Goal: Register for event/course

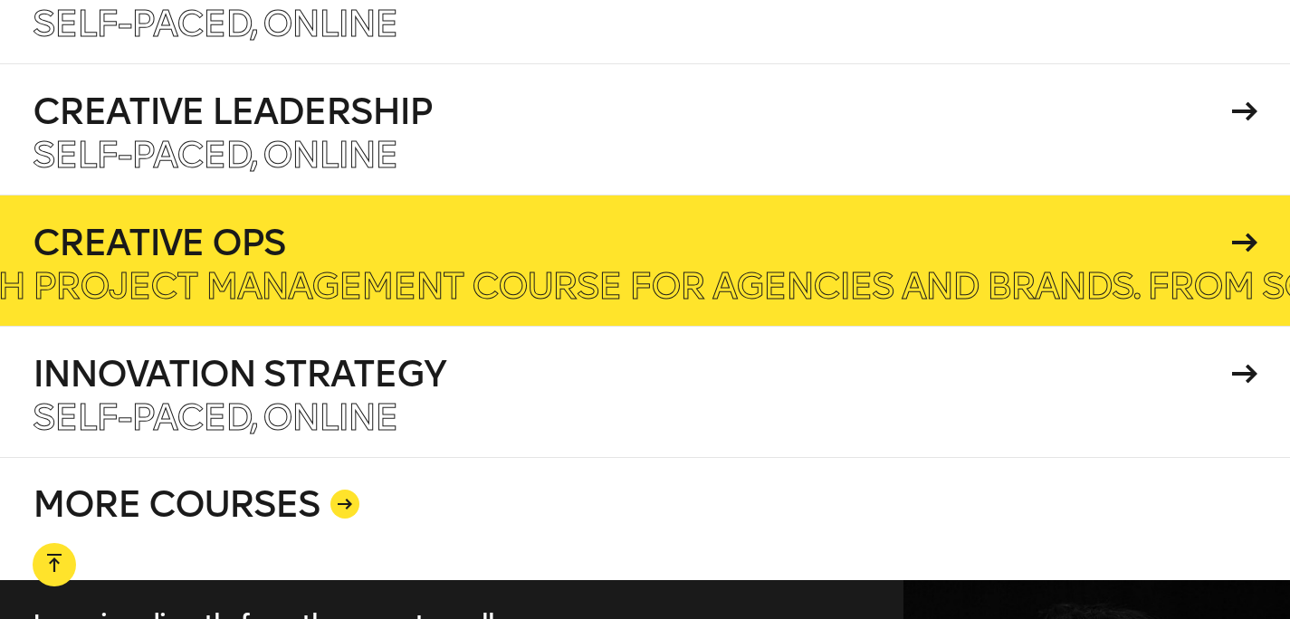
scroll to position [3201, 0]
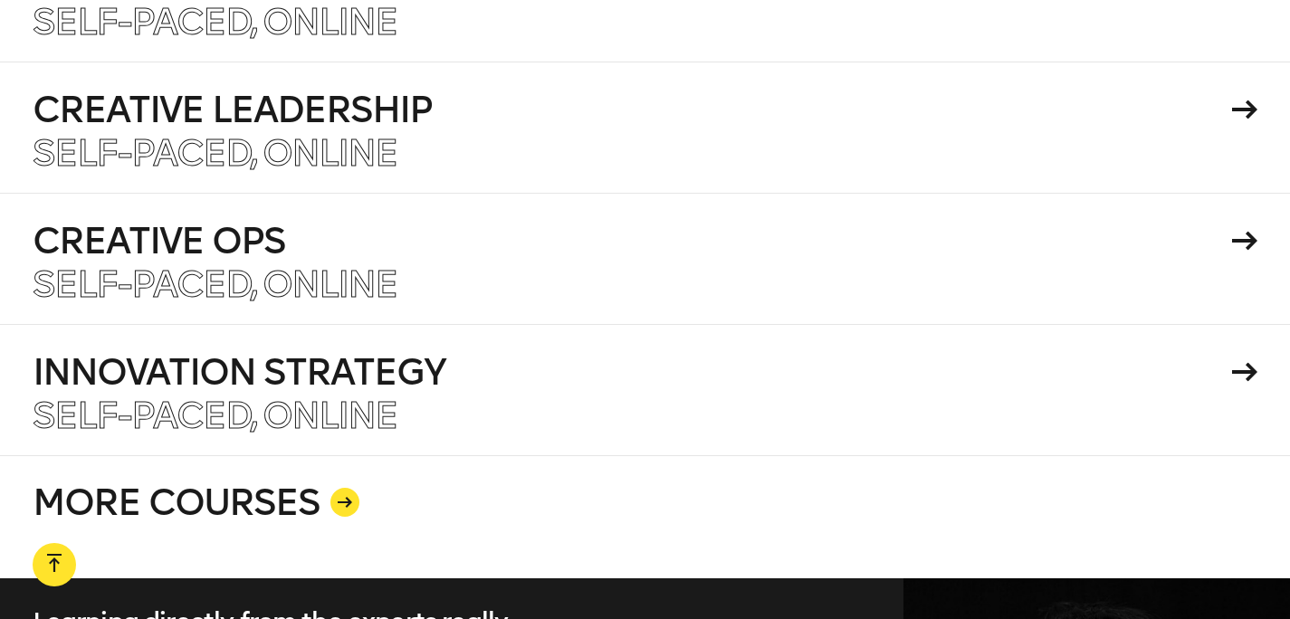
click at [345, 497] on icon at bounding box center [345, 502] width 14 height 11
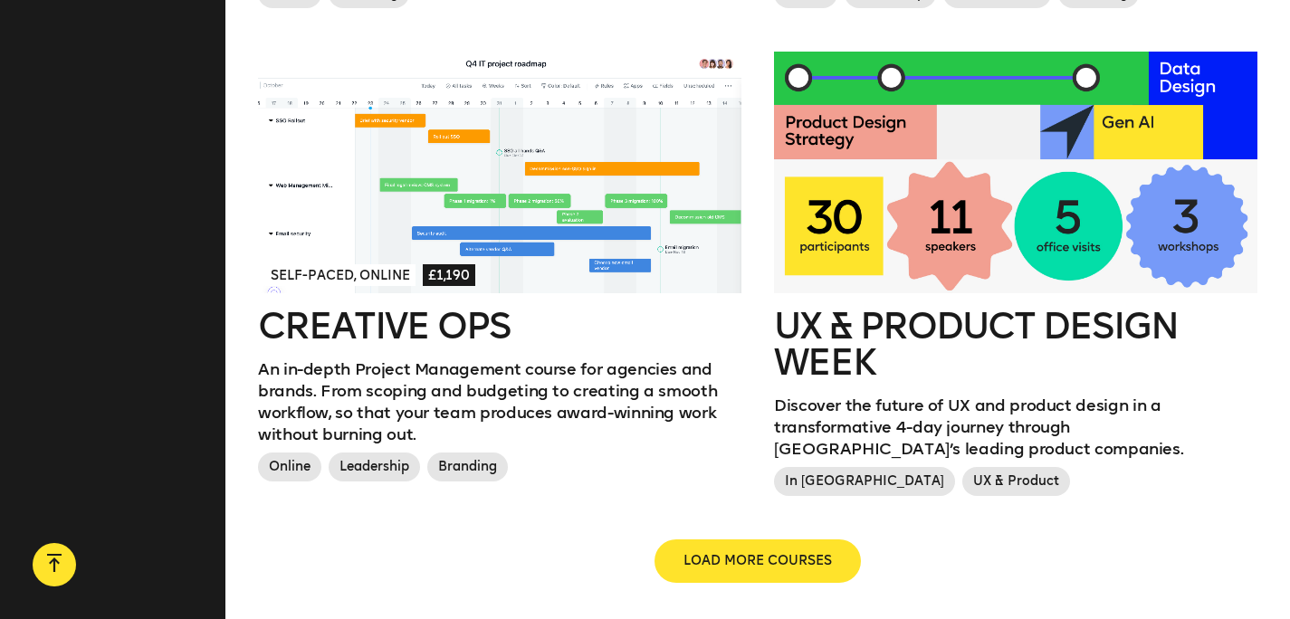
scroll to position [2032, 0]
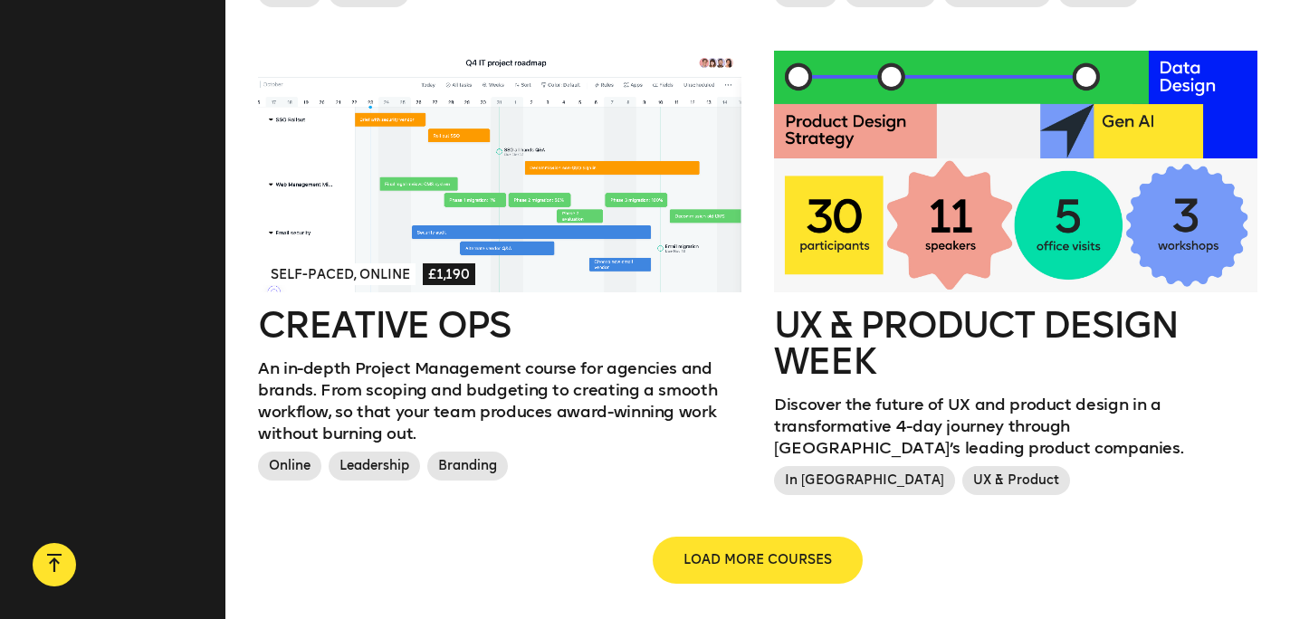
click at [738, 551] on span "LOAD MORE COURSES" at bounding box center [758, 560] width 148 height 18
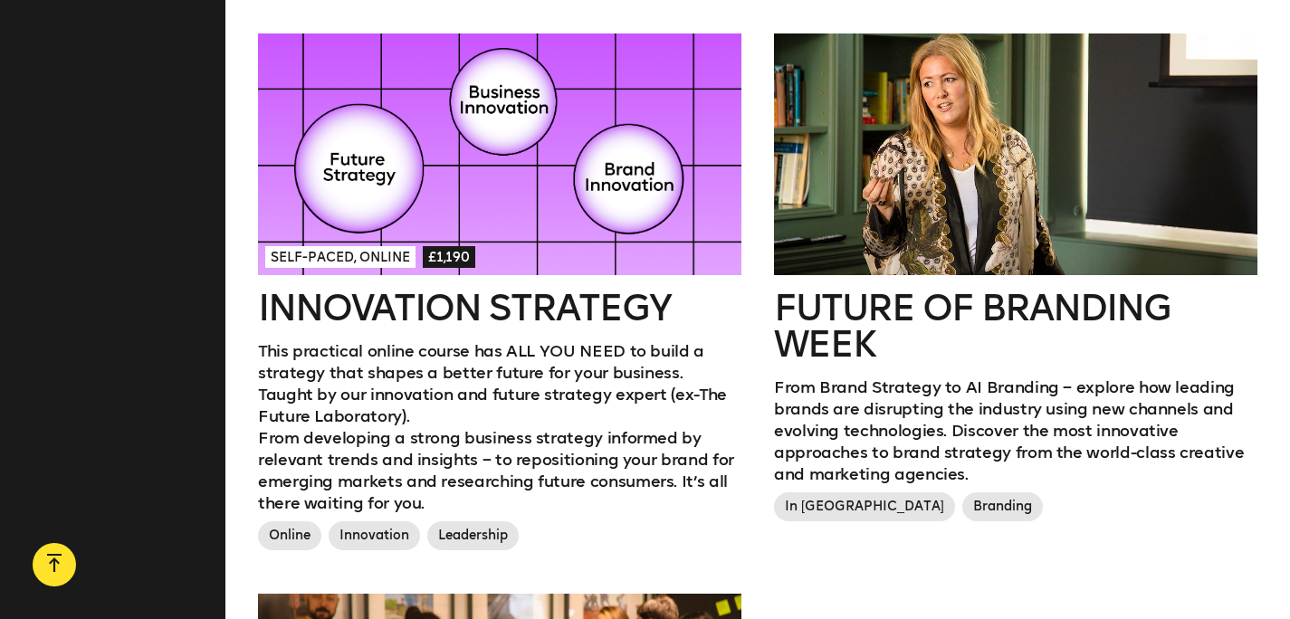
scroll to position [2531, 0]
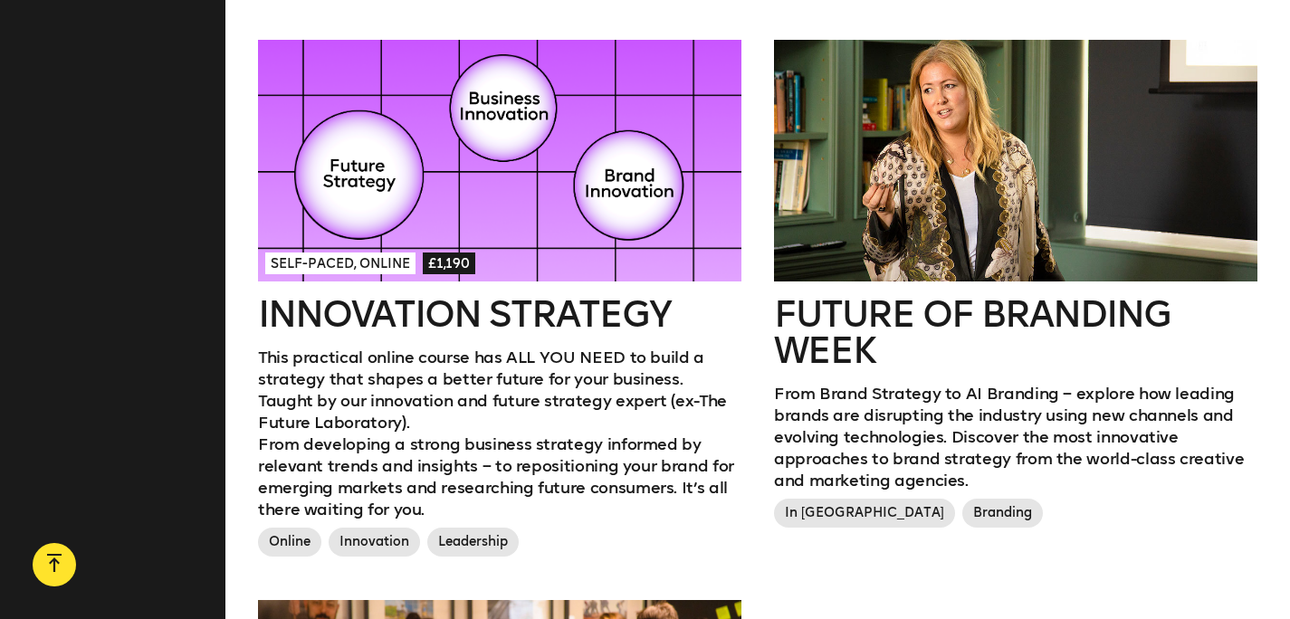
click at [920, 296] on h2 "Future of branding week" at bounding box center [1015, 332] width 483 height 72
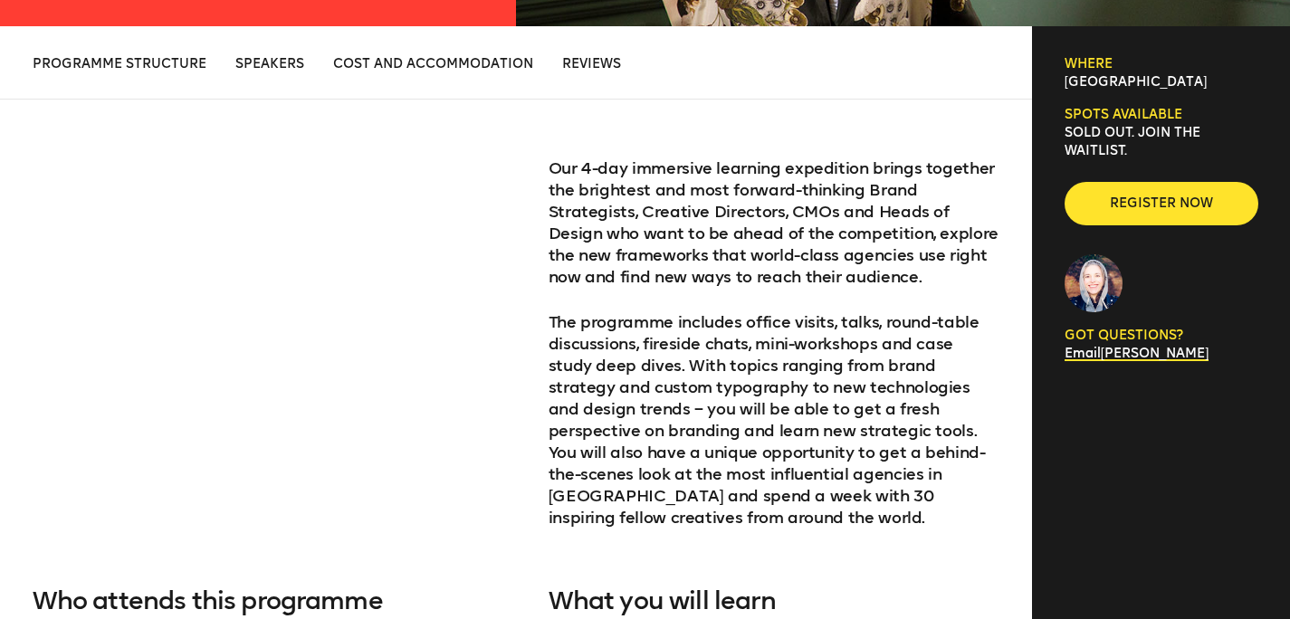
scroll to position [647, 0]
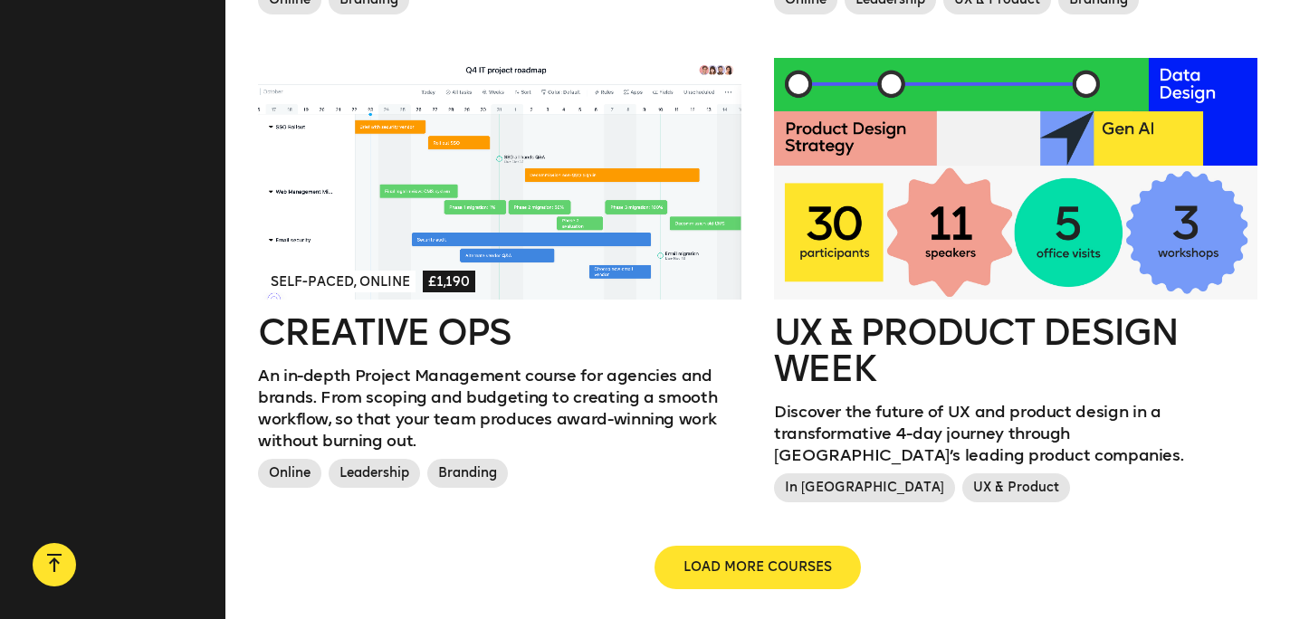
scroll to position [2021, 0]
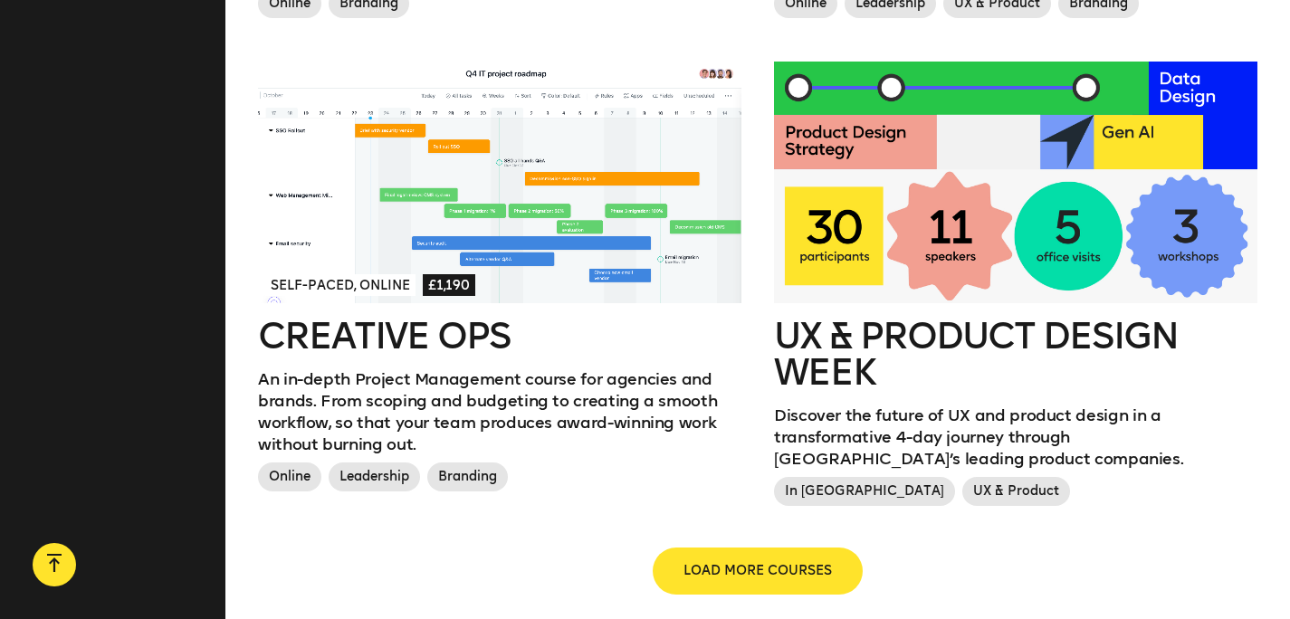
click at [735, 562] on span "LOAD MORE COURSES" at bounding box center [758, 571] width 148 height 18
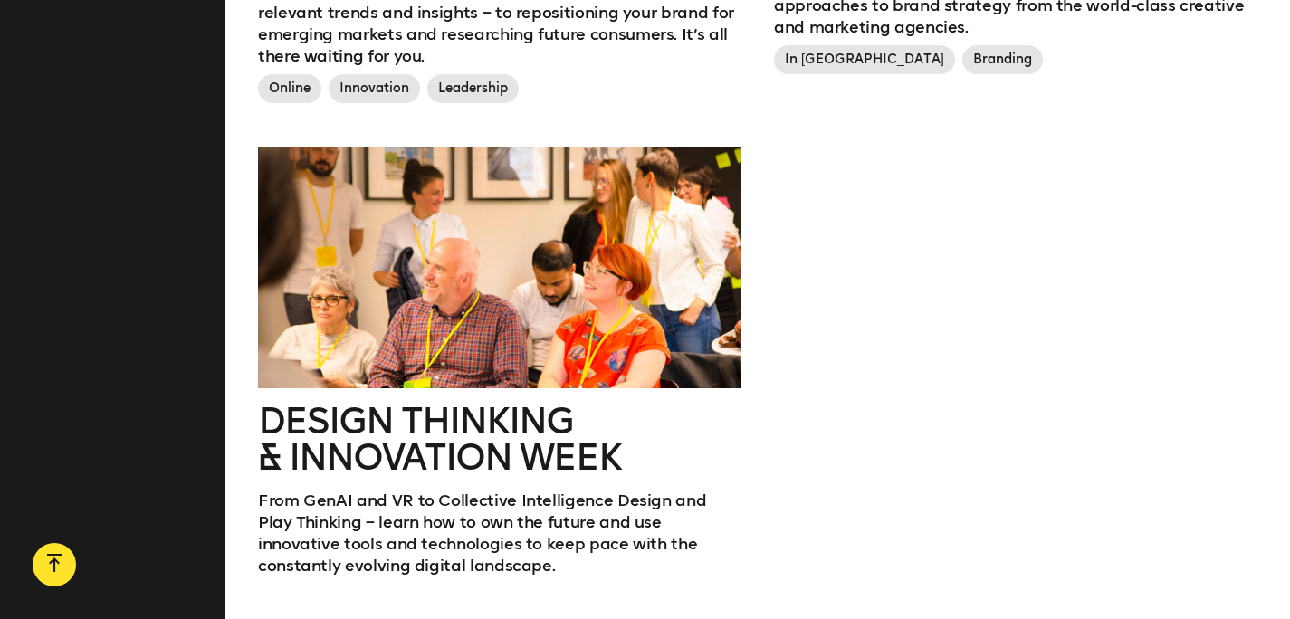
scroll to position [3003, 0]
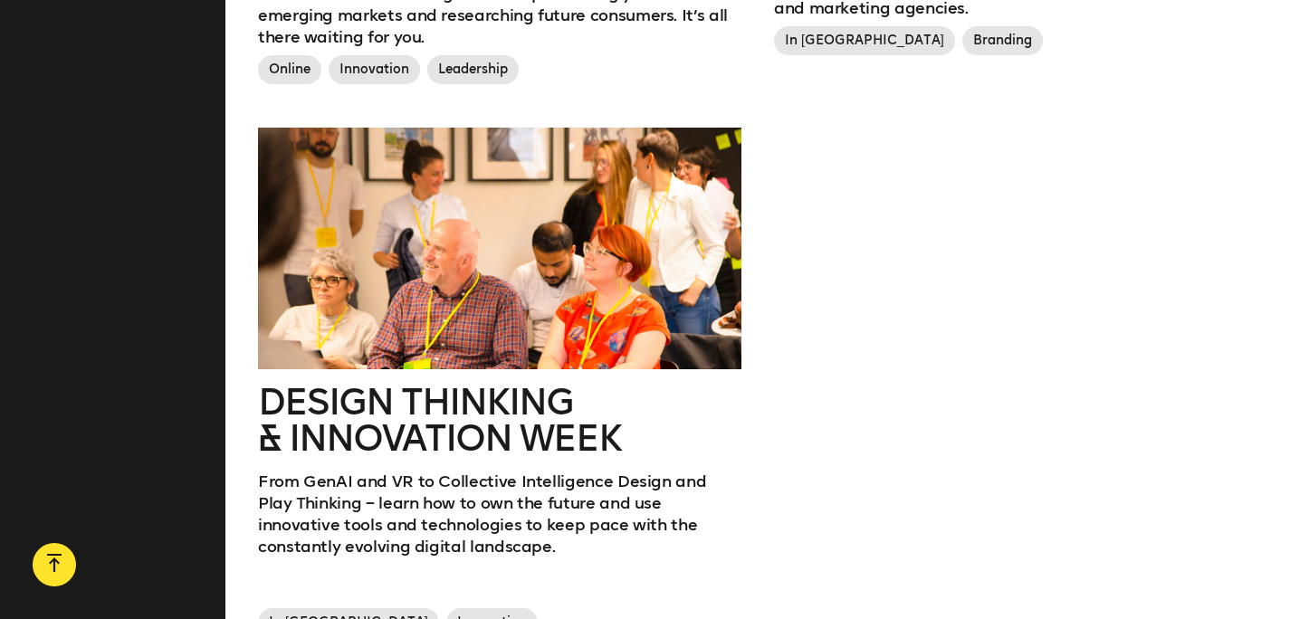
click at [538, 415] on h2 "Design Thinking & innovation Week" at bounding box center [499, 420] width 483 height 72
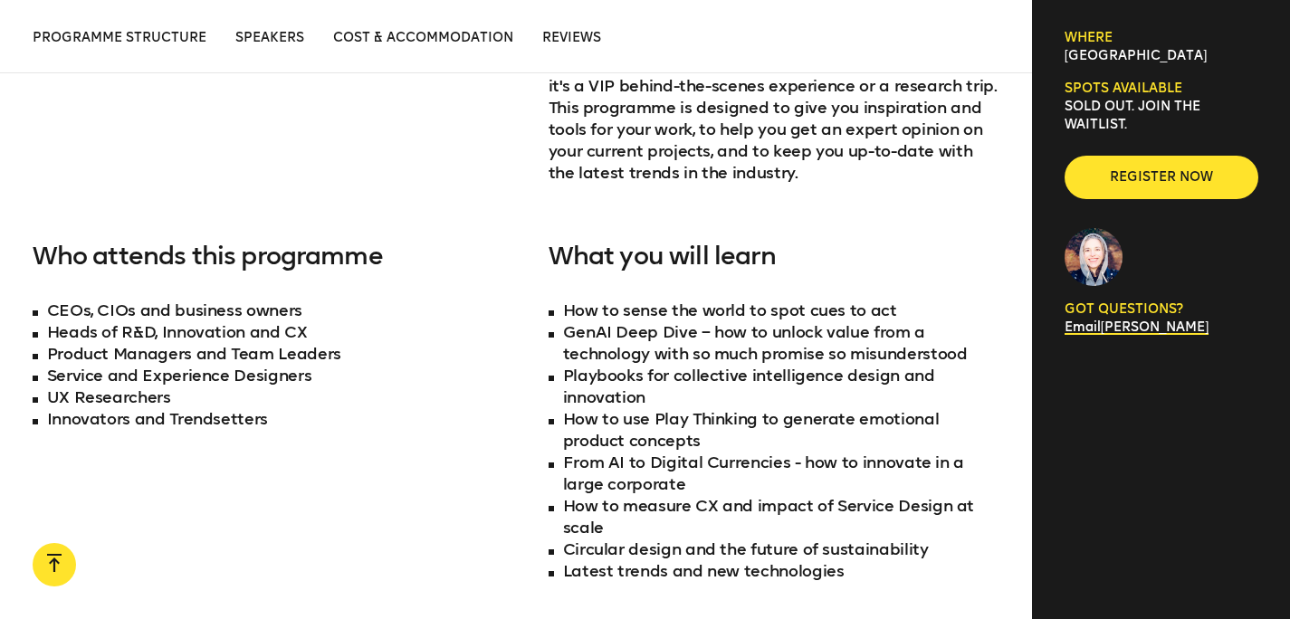
scroll to position [1146, 0]
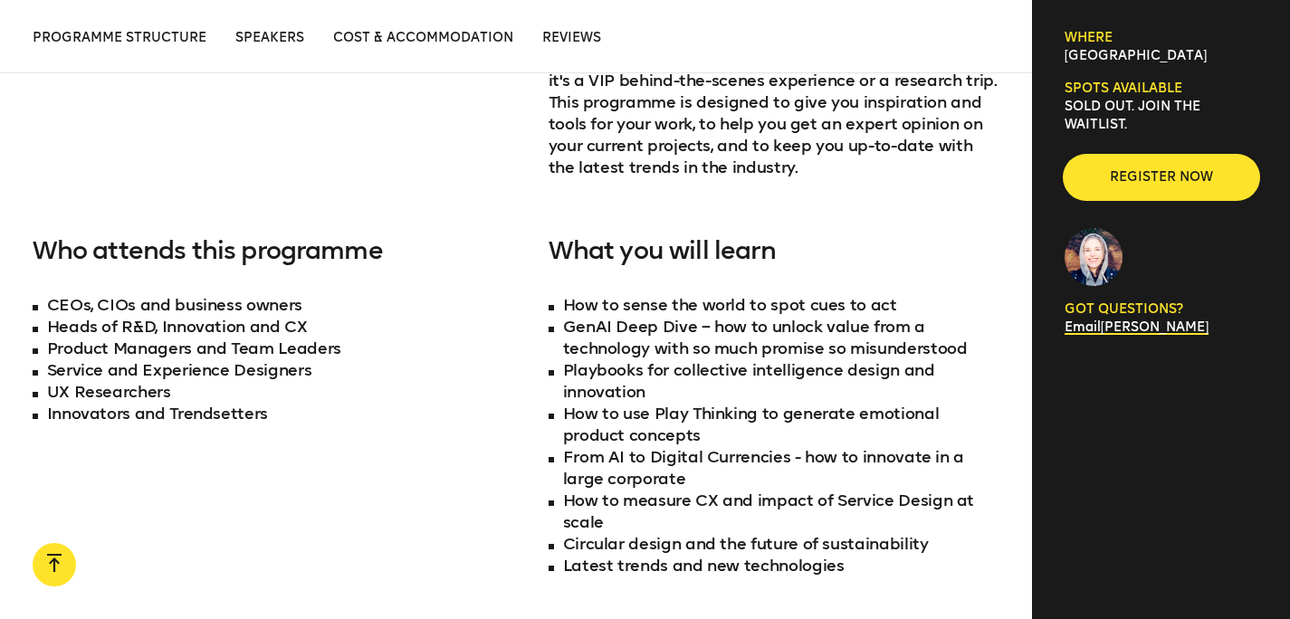
click at [1159, 186] on span "Register now" at bounding box center [1162, 177] width 136 height 18
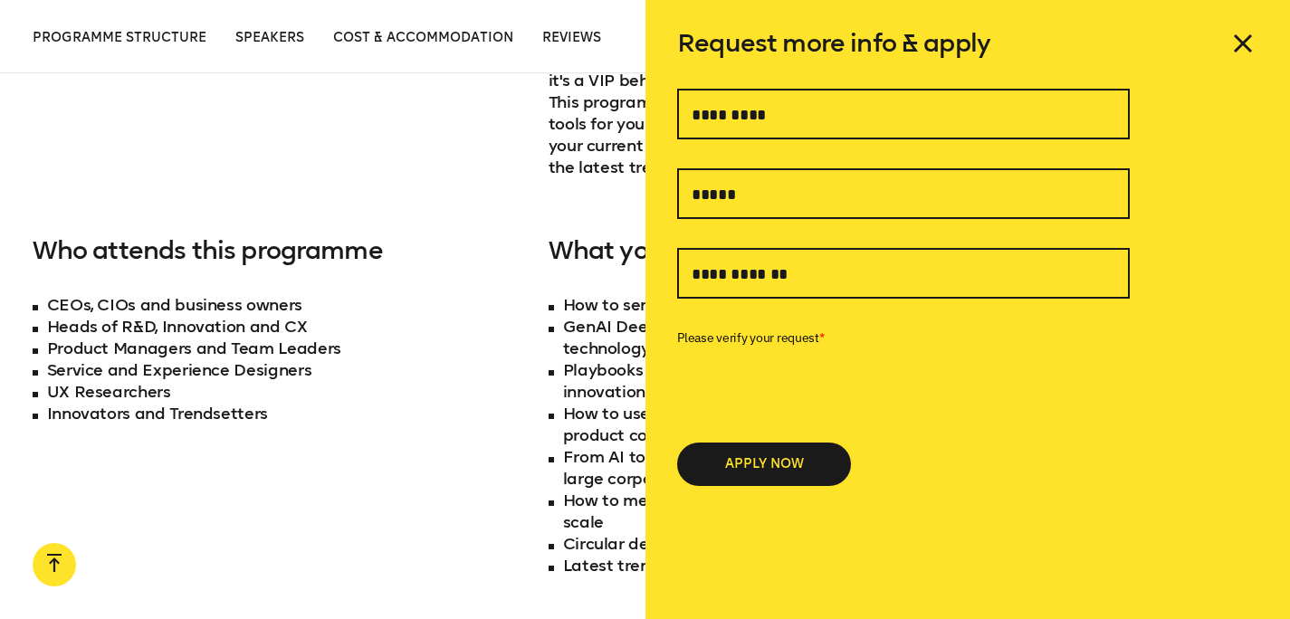
click at [1243, 42] on icon at bounding box center [1243, 43] width 16 height 16
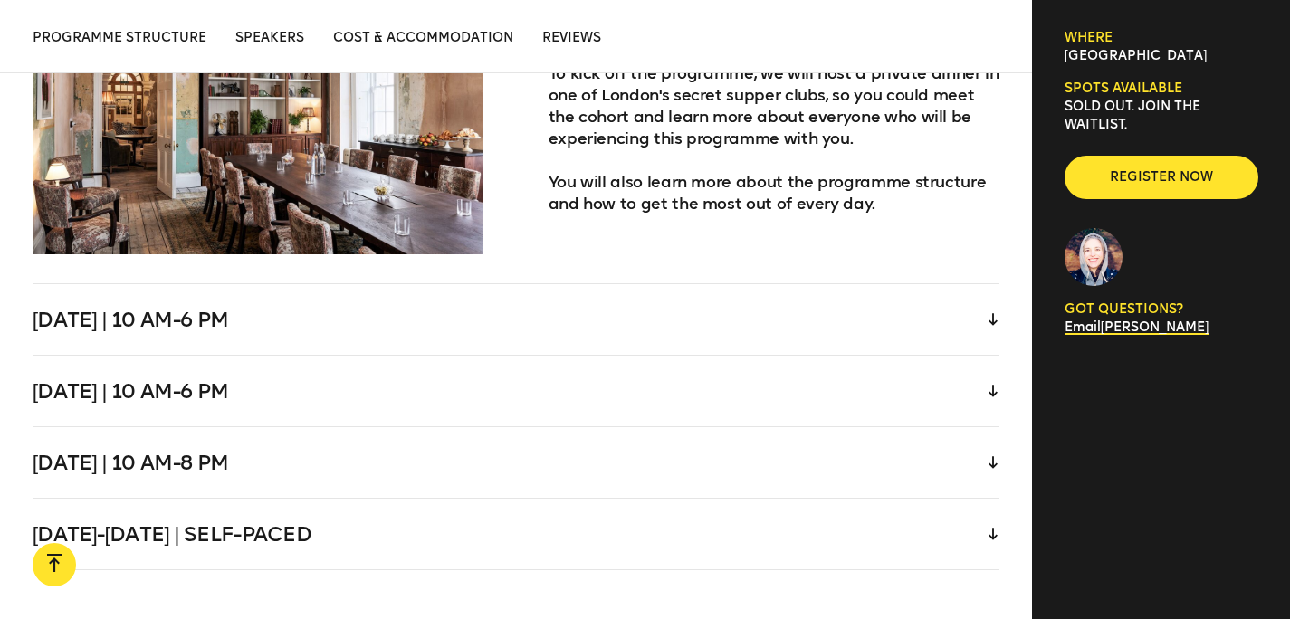
scroll to position [3895, 0]
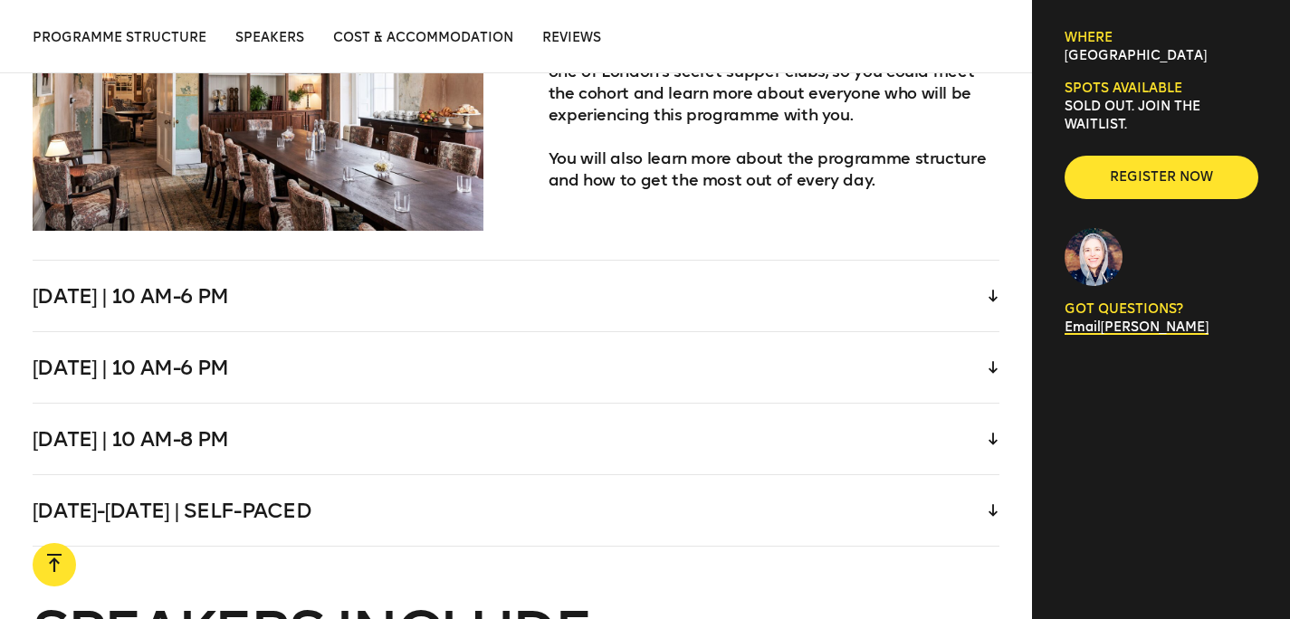
click at [977, 261] on div "Wednesday | 10 am-6 pm" at bounding box center [517, 296] width 968 height 71
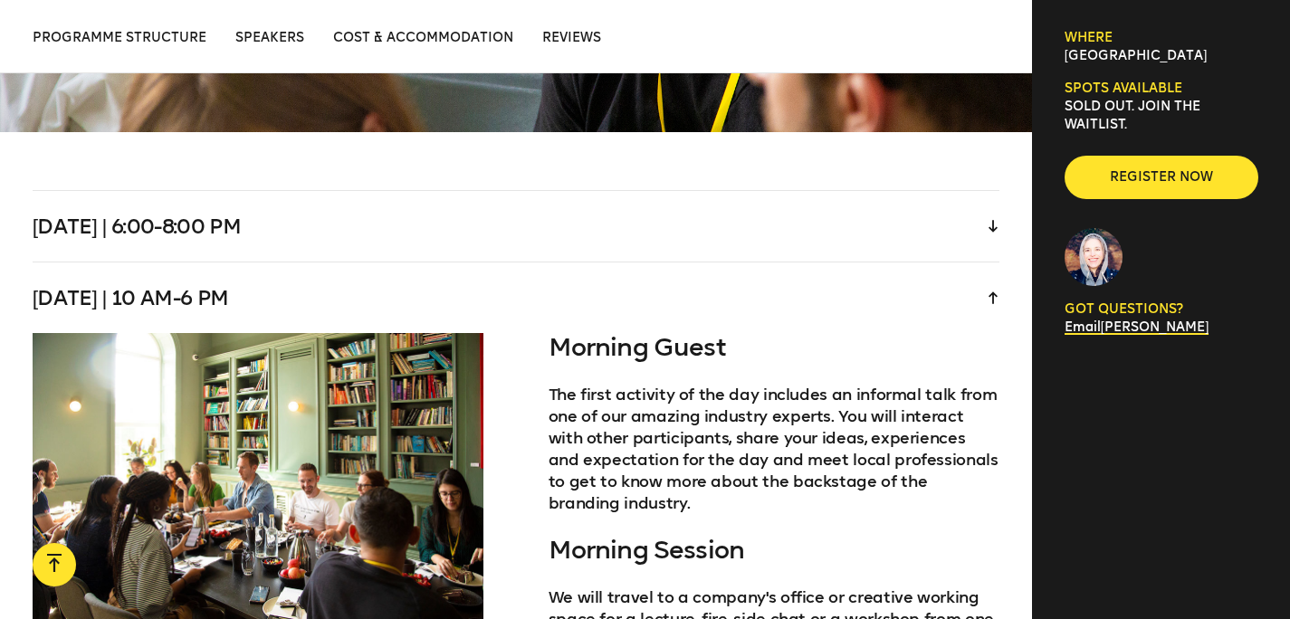
scroll to position [3560, 0]
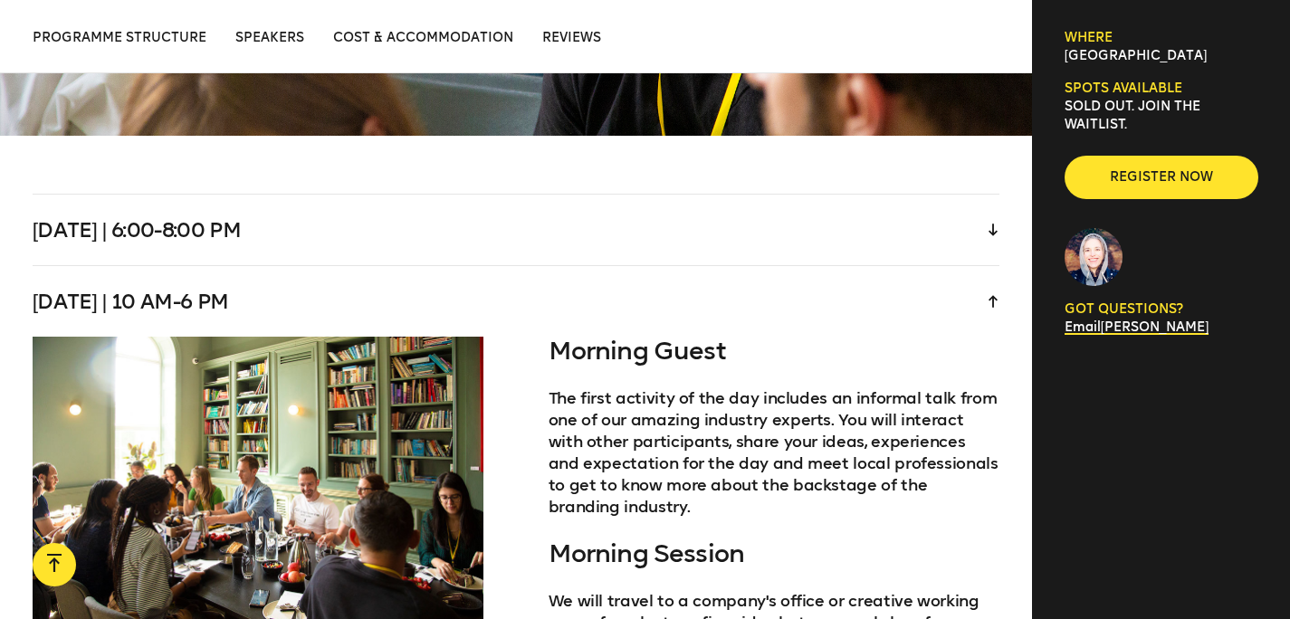
click at [989, 295] on icon at bounding box center [993, 301] width 9 height 13
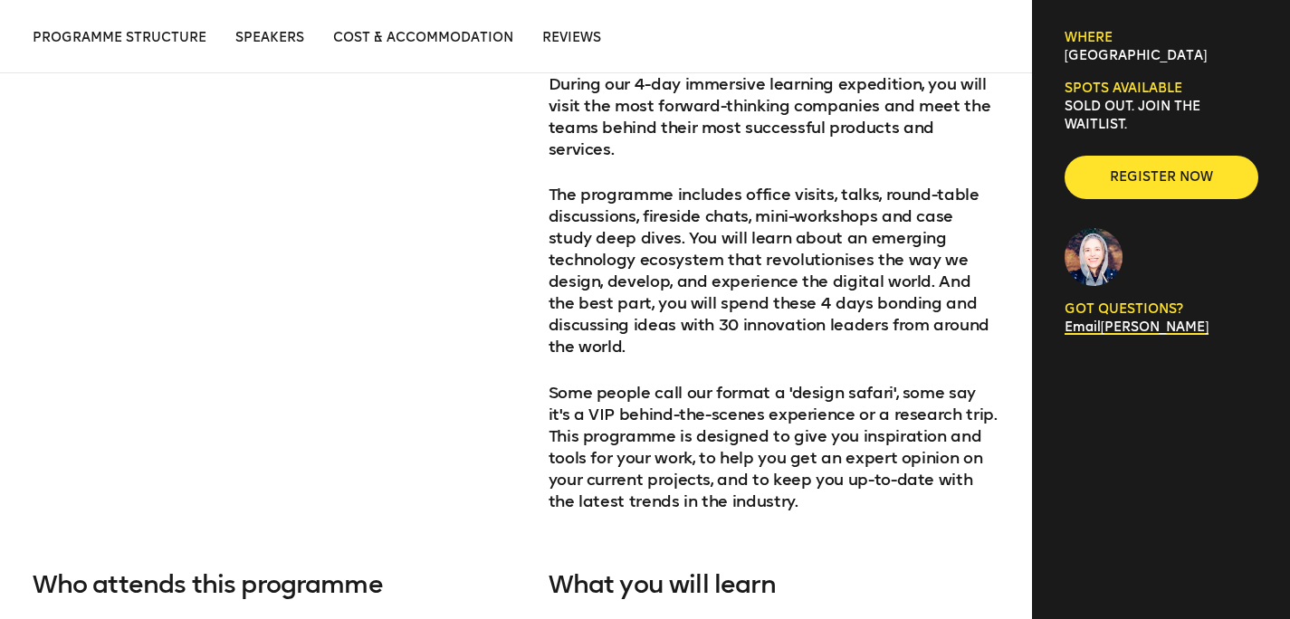
scroll to position [840, 0]
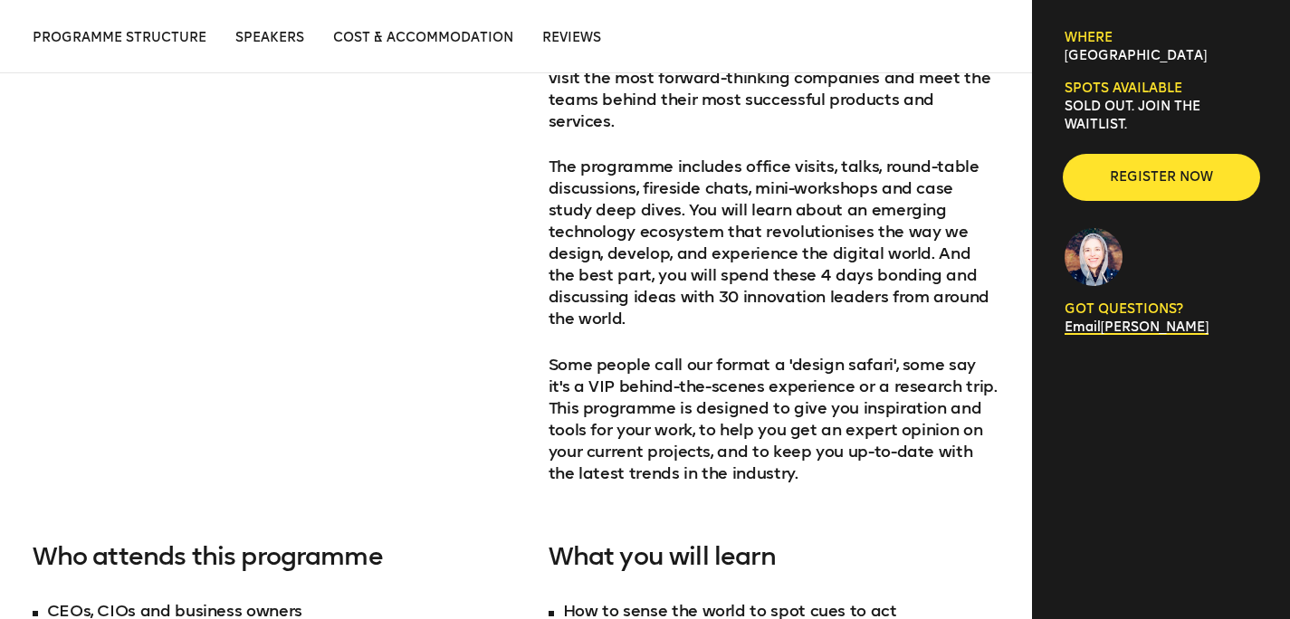
click at [1194, 177] on span "Register now" at bounding box center [1162, 177] width 136 height 18
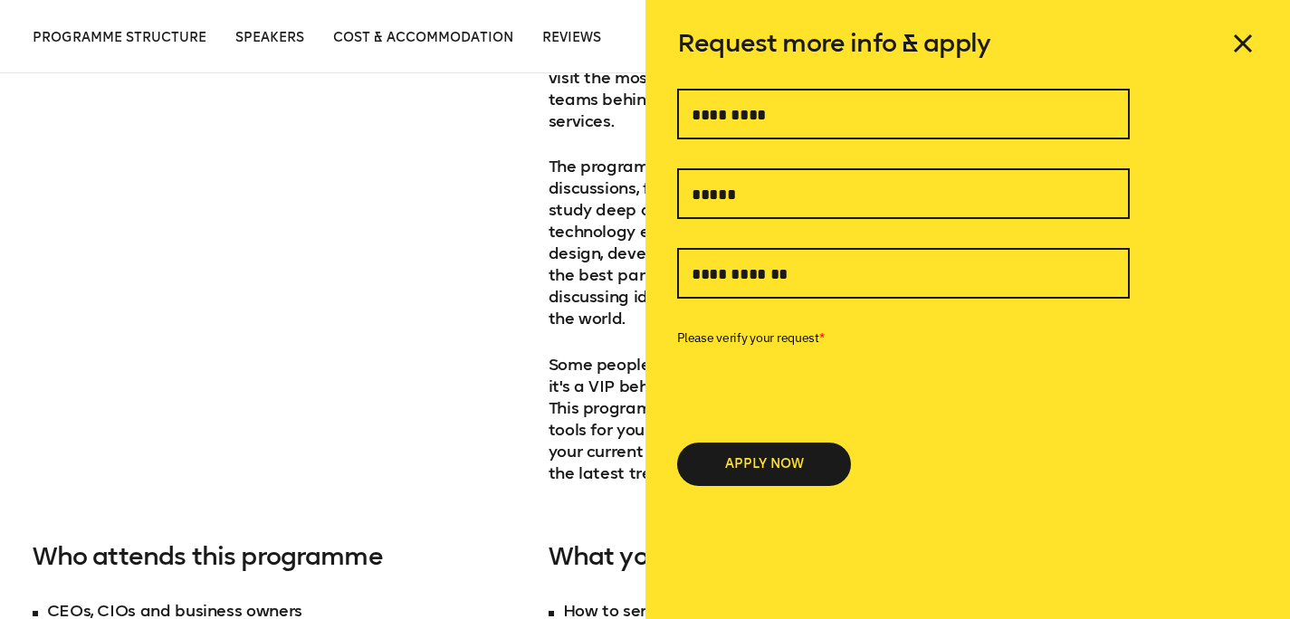
click at [1240, 39] on icon at bounding box center [1243, 43] width 16 height 16
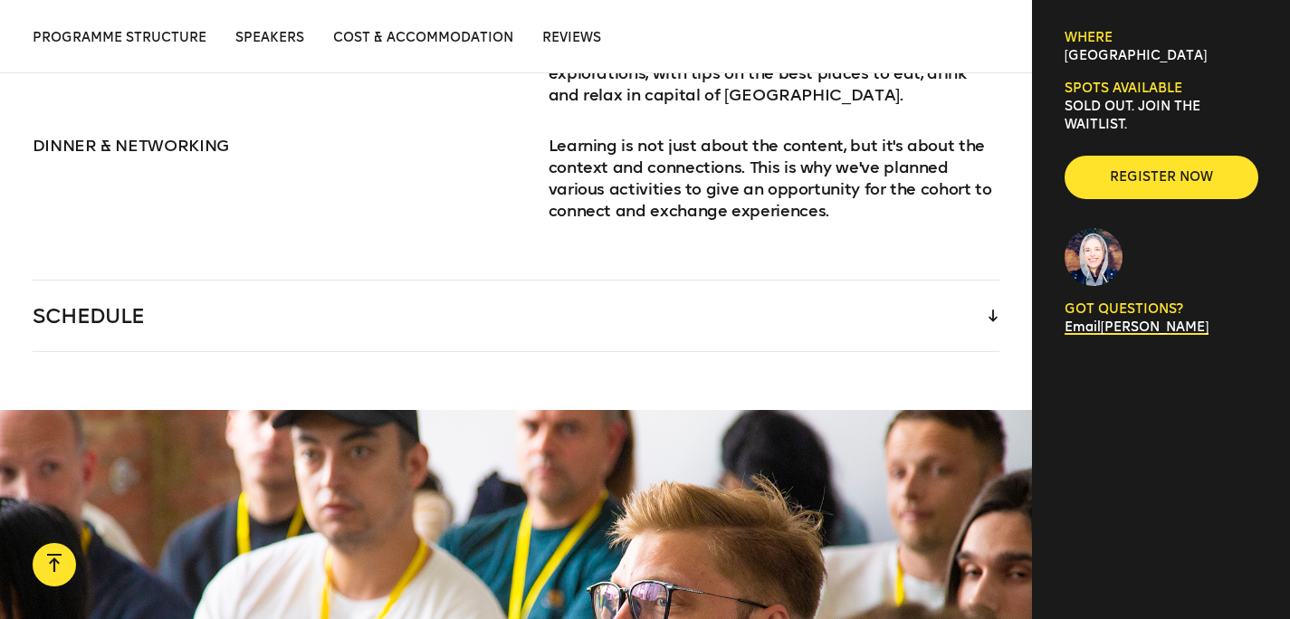
scroll to position [2748, 0]
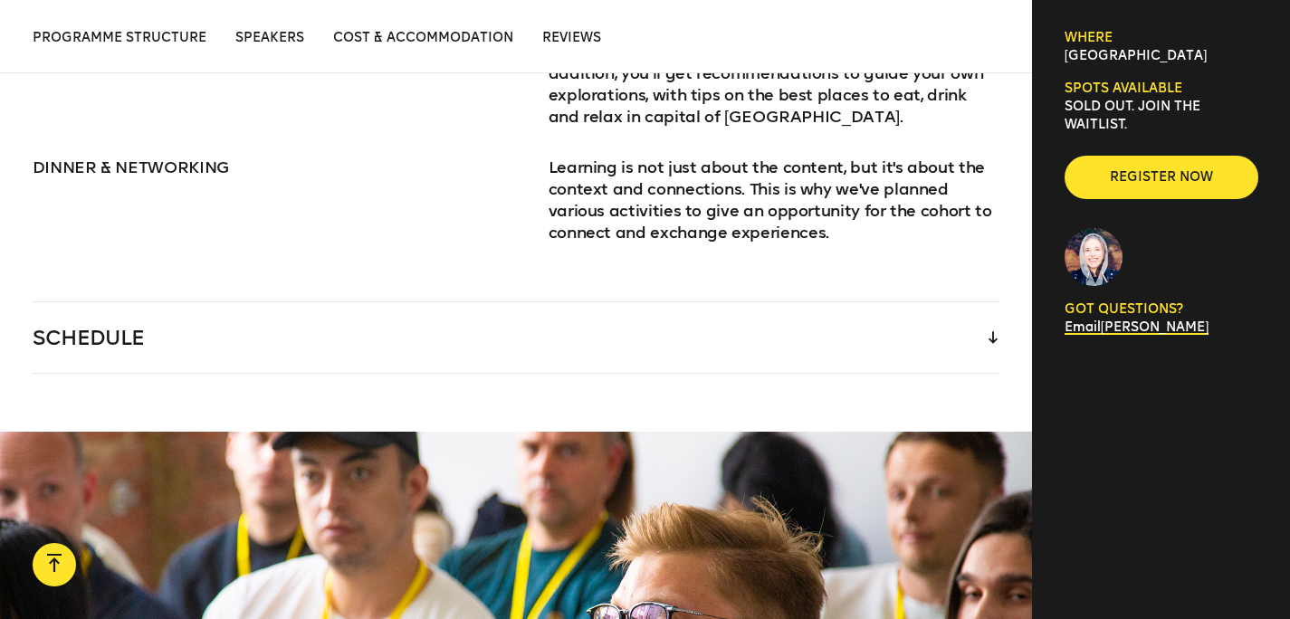
click at [989, 331] on icon at bounding box center [993, 337] width 9 height 13
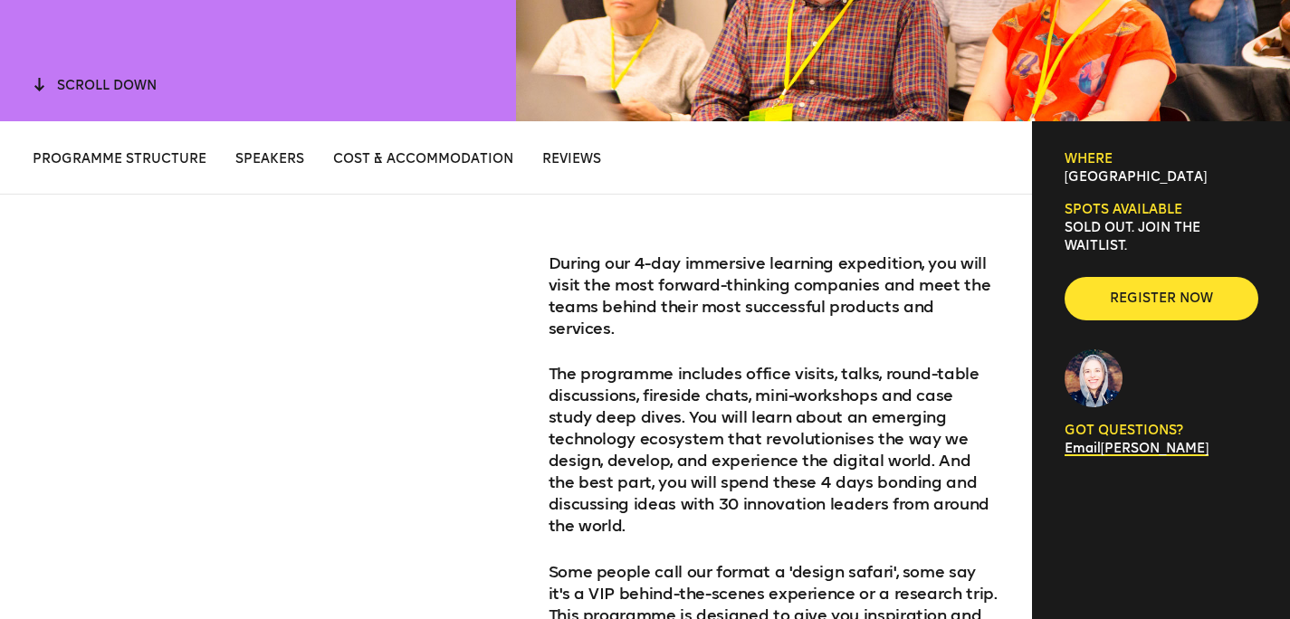
scroll to position [601, 0]
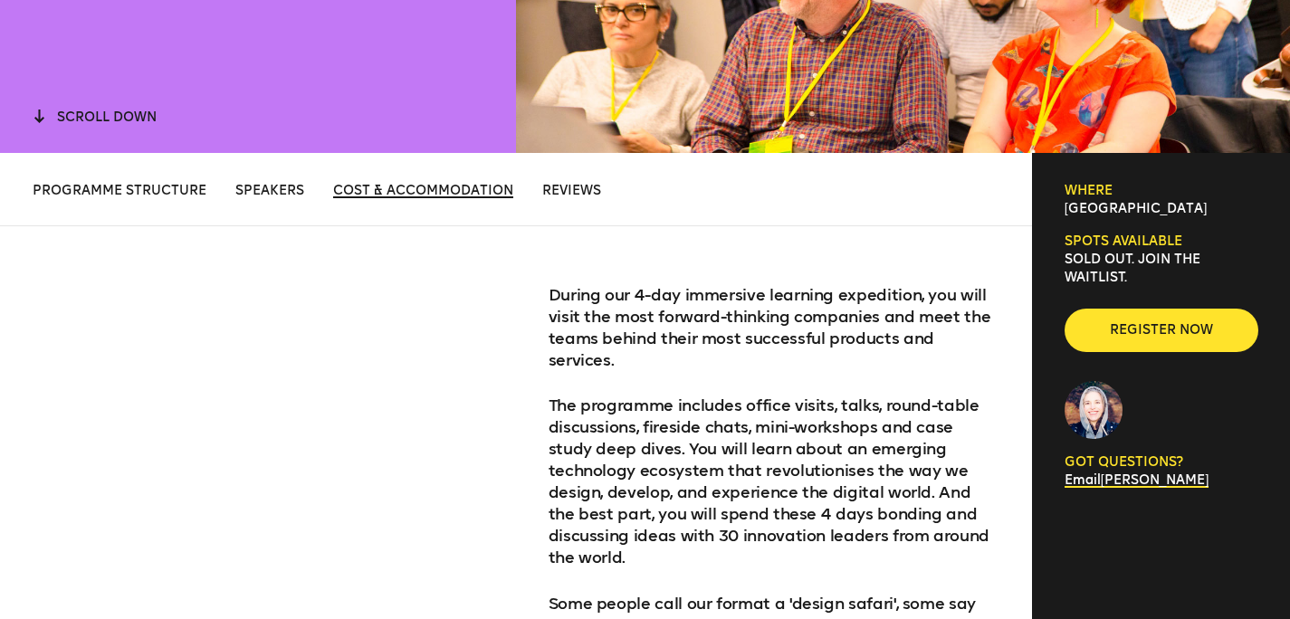
click at [467, 197] on span "Cost & Accommodation" at bounding box center [423, 190] width 180 height 15
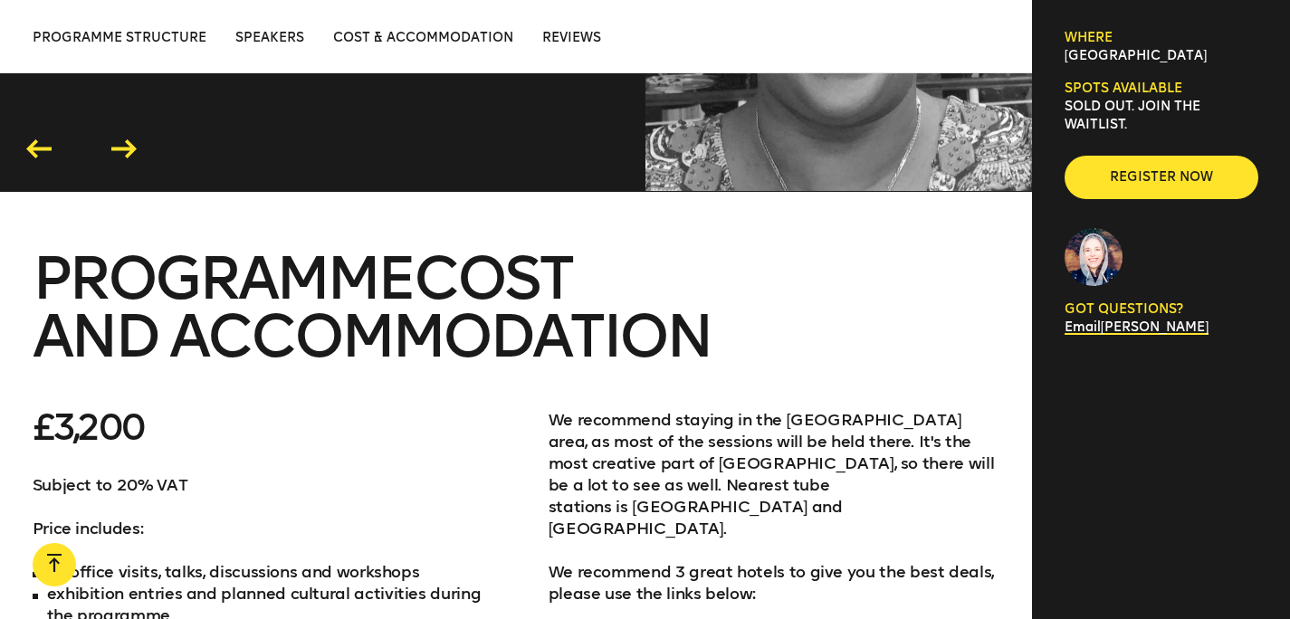
scroll to position [5438, 0]
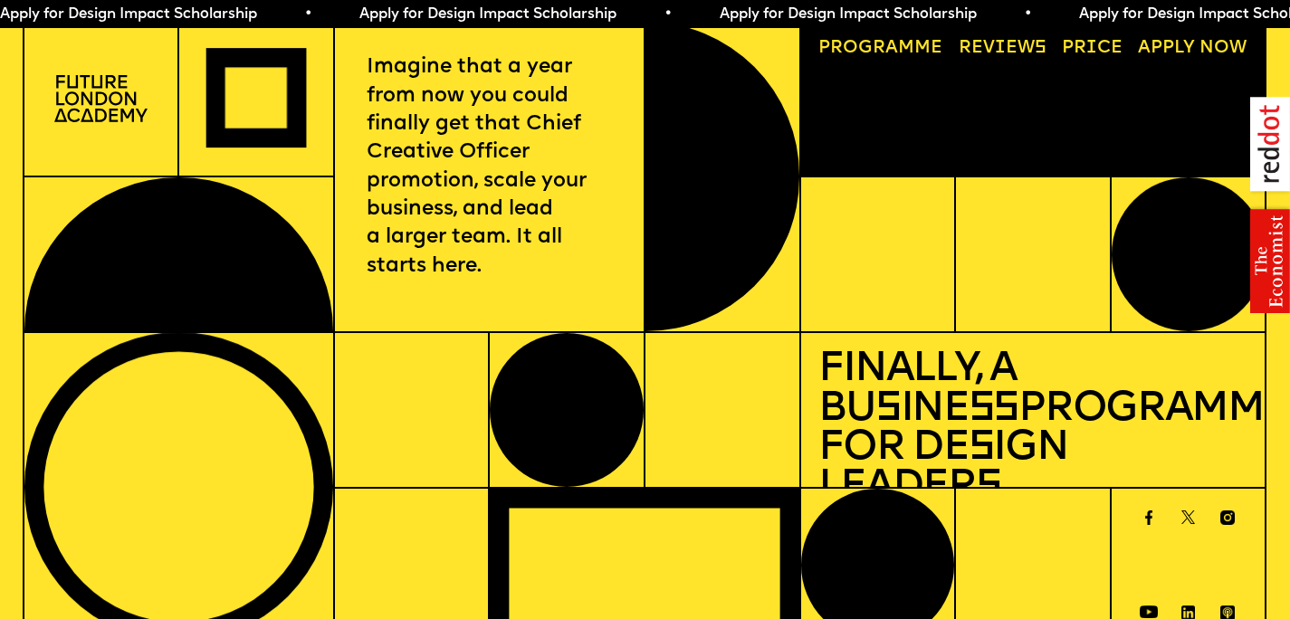
scroll to position [4, 0]
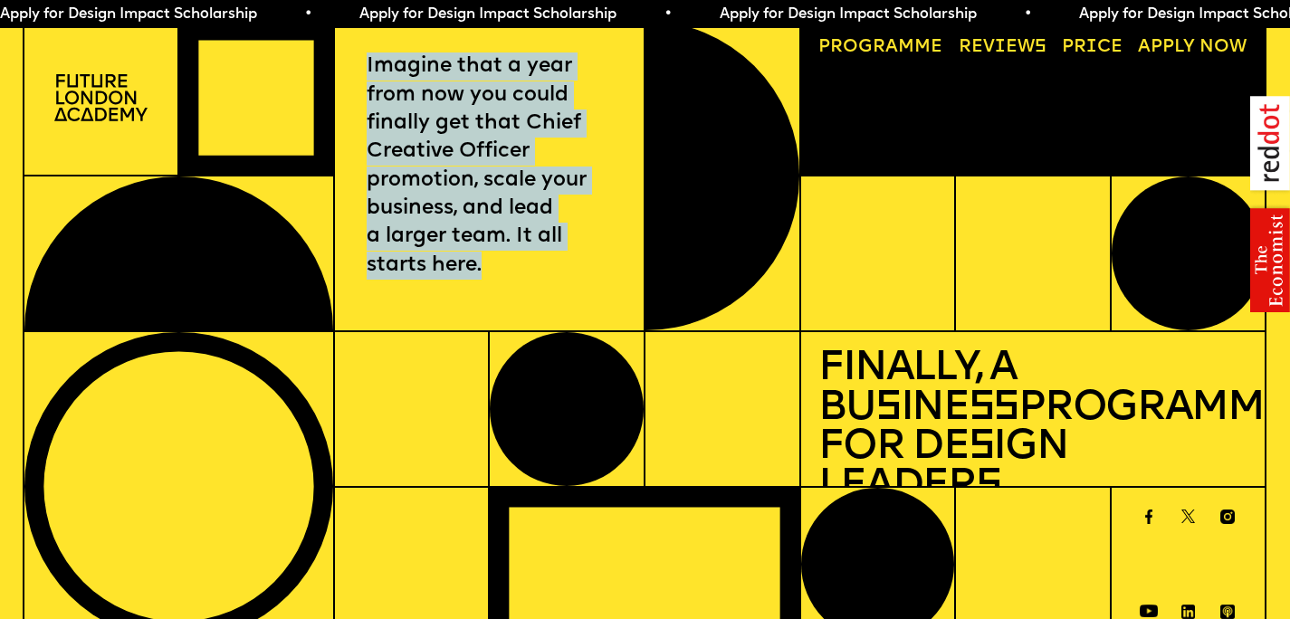
drag, startPoint x: 367, startPoint y: 65, endPoint x: 551, endPoint y: 271, distance: 276.3
click at [551, 271] on p "Imagine that a year from now you could finally get that Chief Creative Officer …" at bounding box center [489, 166] width 244 height 227
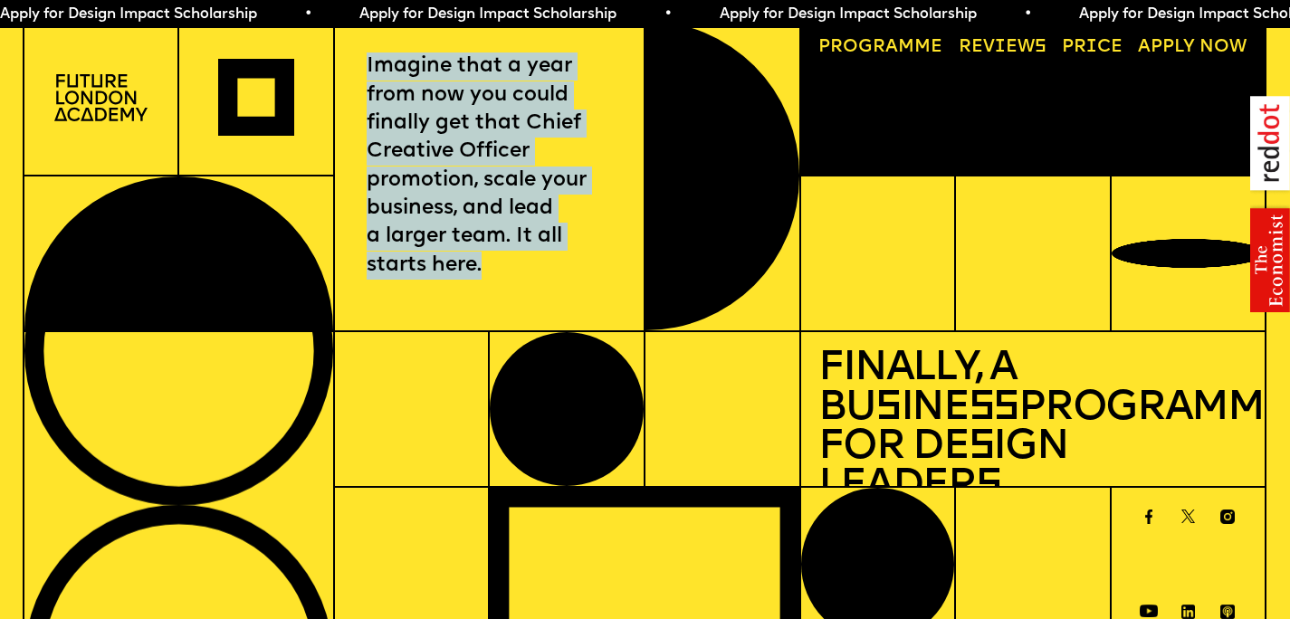
copy p "Imagine that a year from now you could finally get that Chief Creative Officer …"
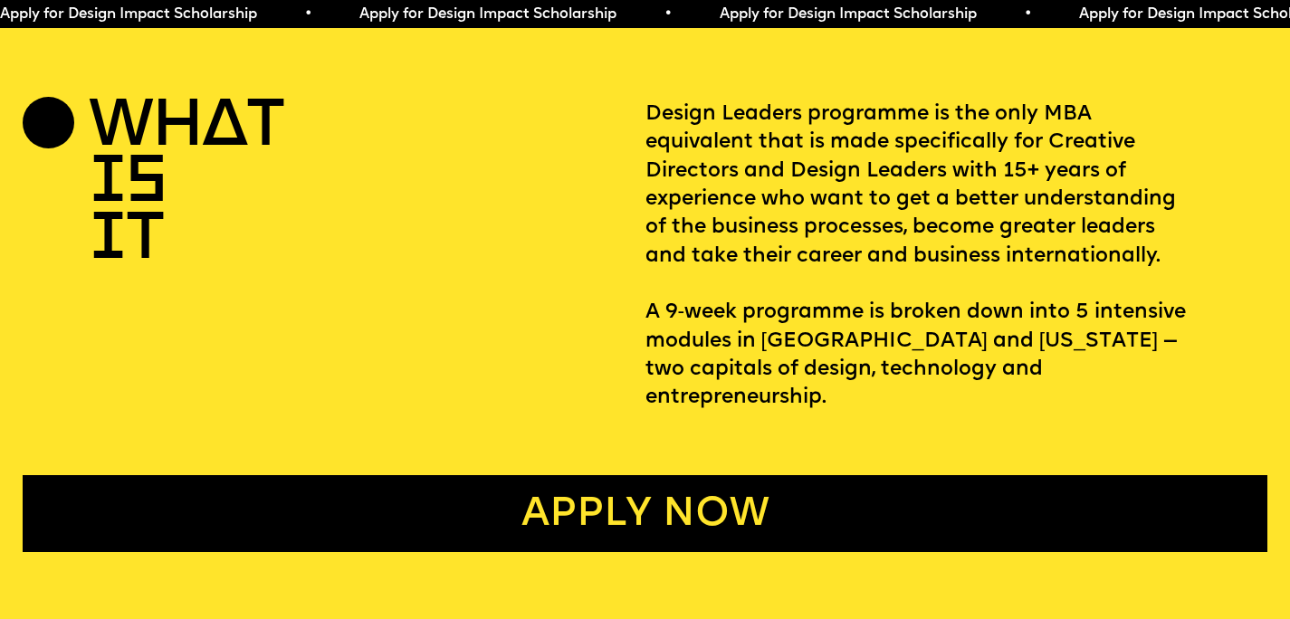
scroll to position [686, 0]
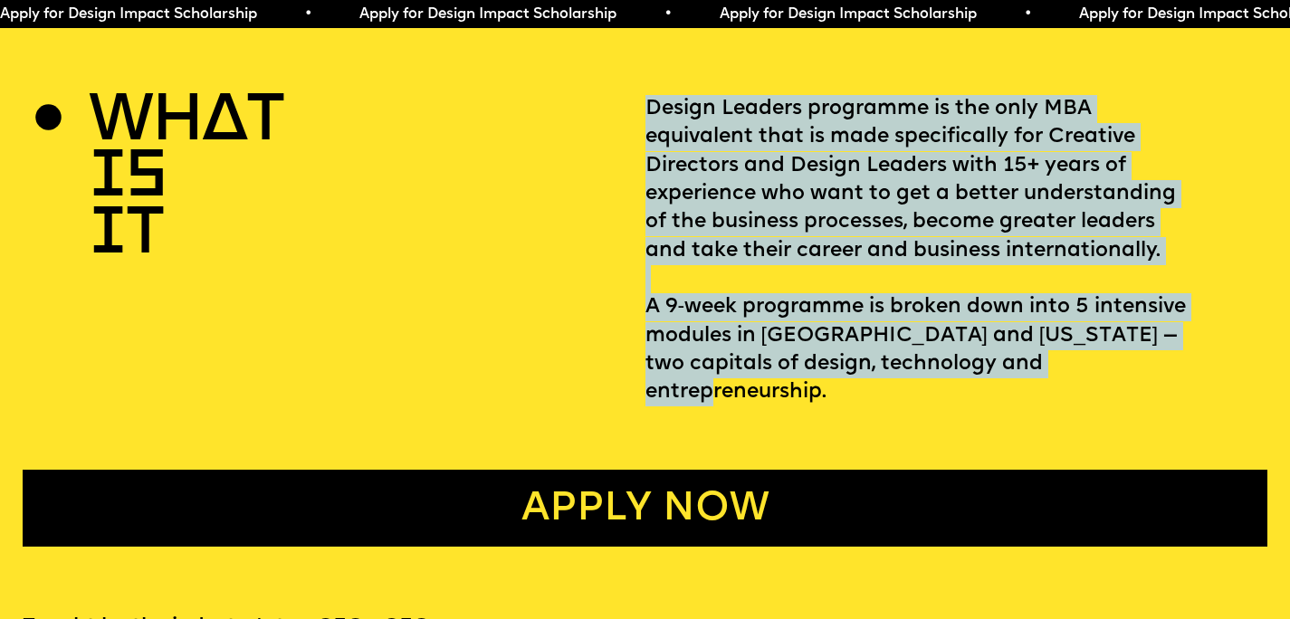
drag, startPoint x: 646, startPoint y: 112, endPoint x: 1200, endPoint y: 378, distance: 613.9
click at [1200, 378] on p "Design Leaders programme is the only MBA equivalent that is made specifically f…" at bounding box center [957, 251] width 623 height 312
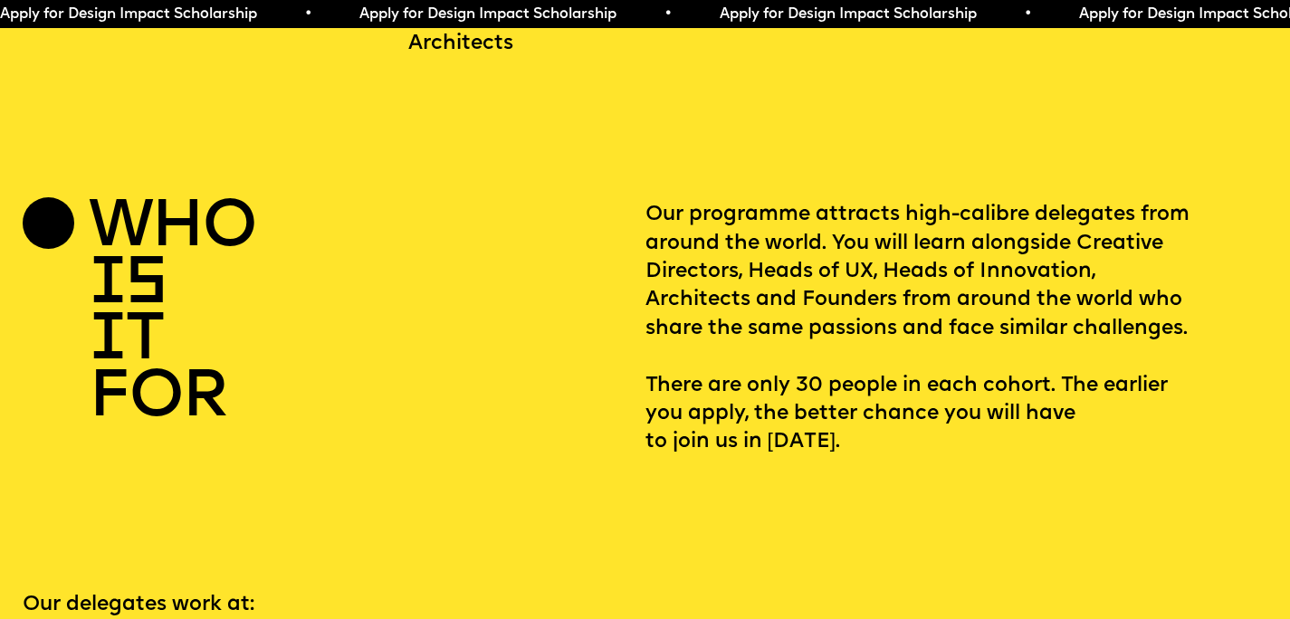
scroll to position [2565, 0]
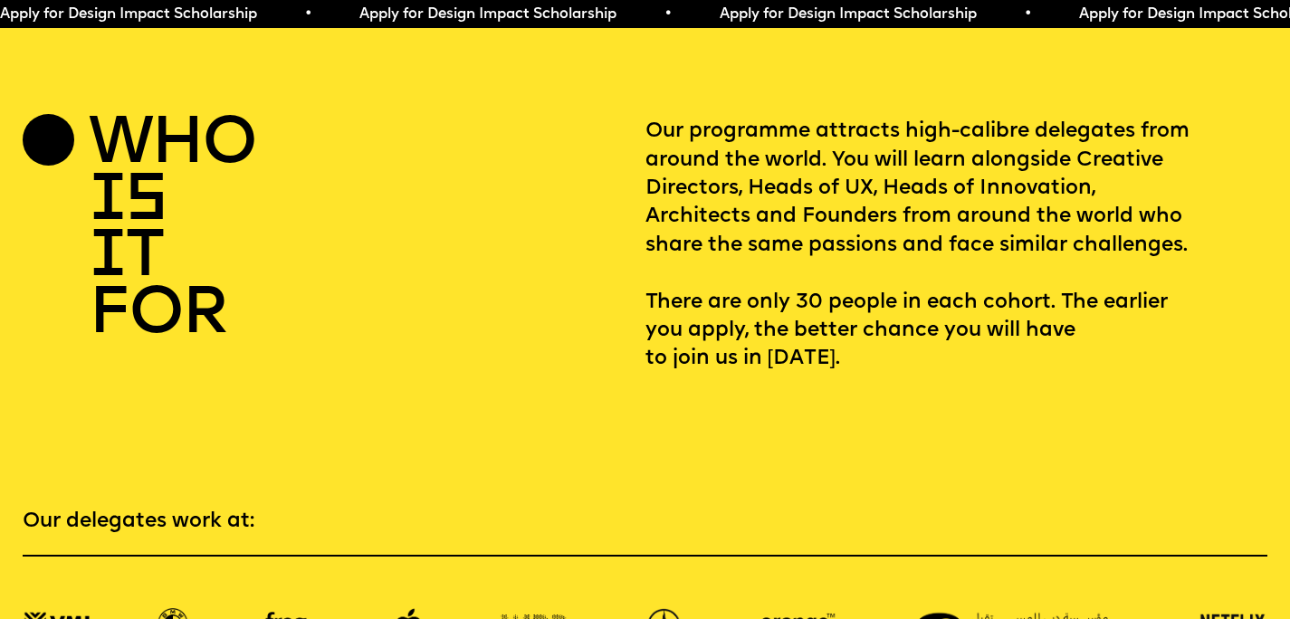
copy p "Design Leaders programme is the only MBA equivalent that is made specifically f…"
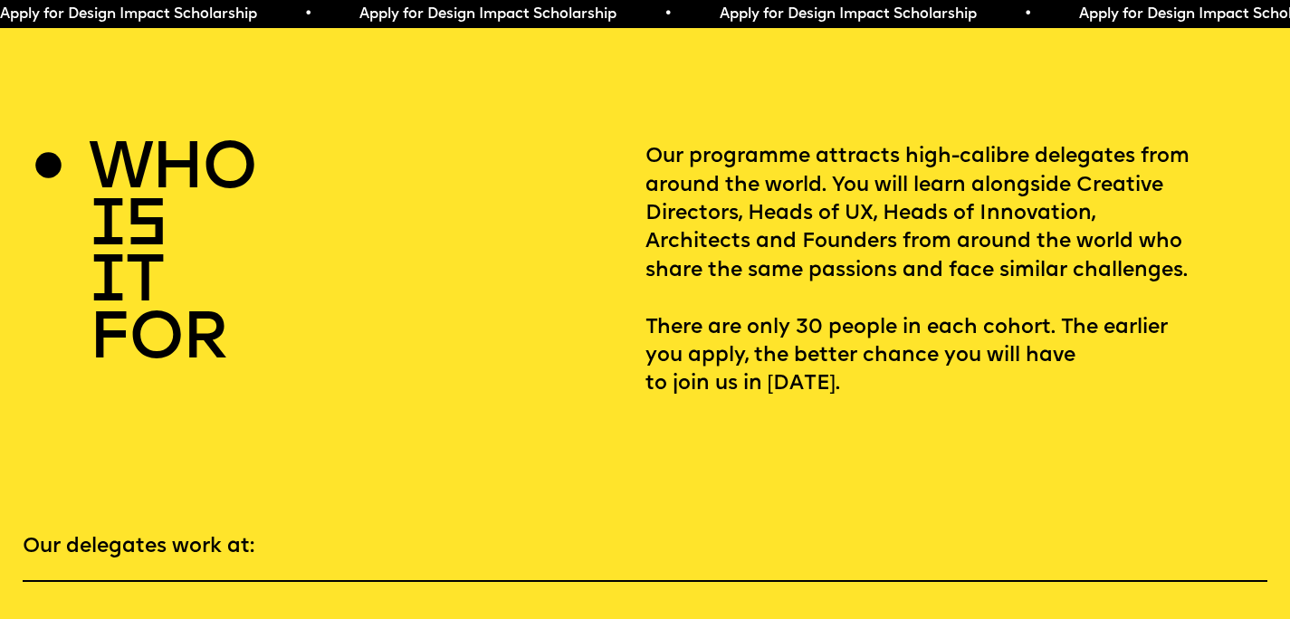
scroll to position [2513, 0]
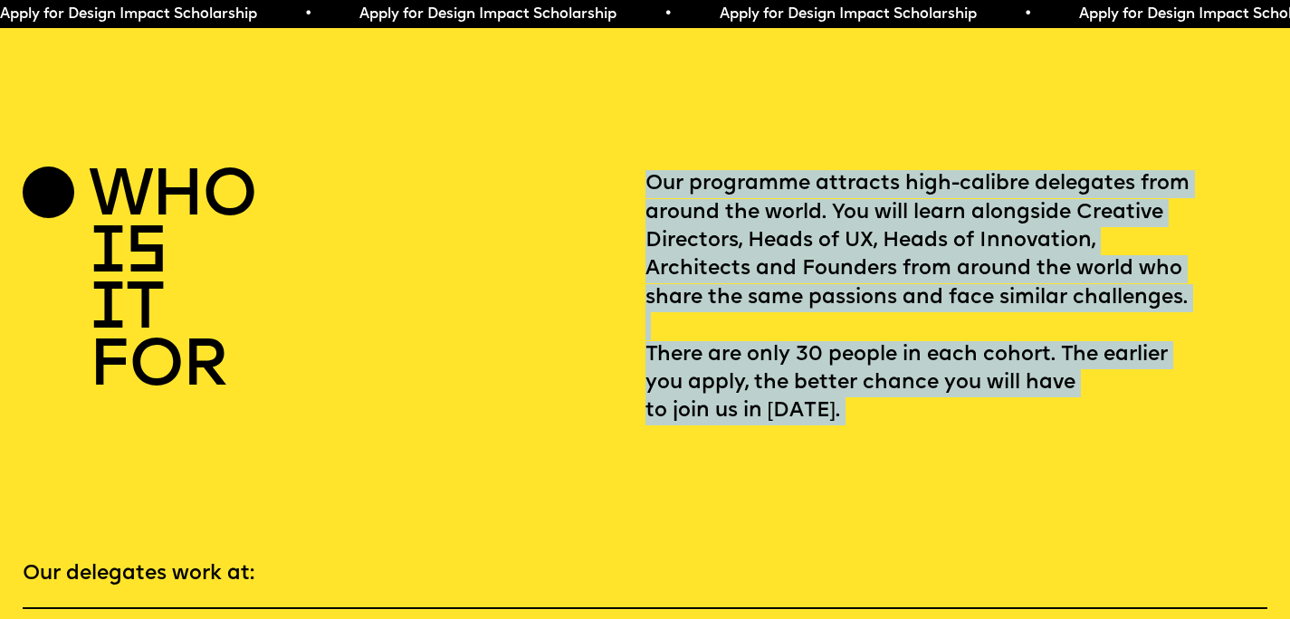
drag, startPoint x: 646, startPoint y: 177, endPoint x: 1037, endPoint y: 474, distance: 489.8
copy p "Our programme attracts high-calibre delegates from around the world. You will l…"
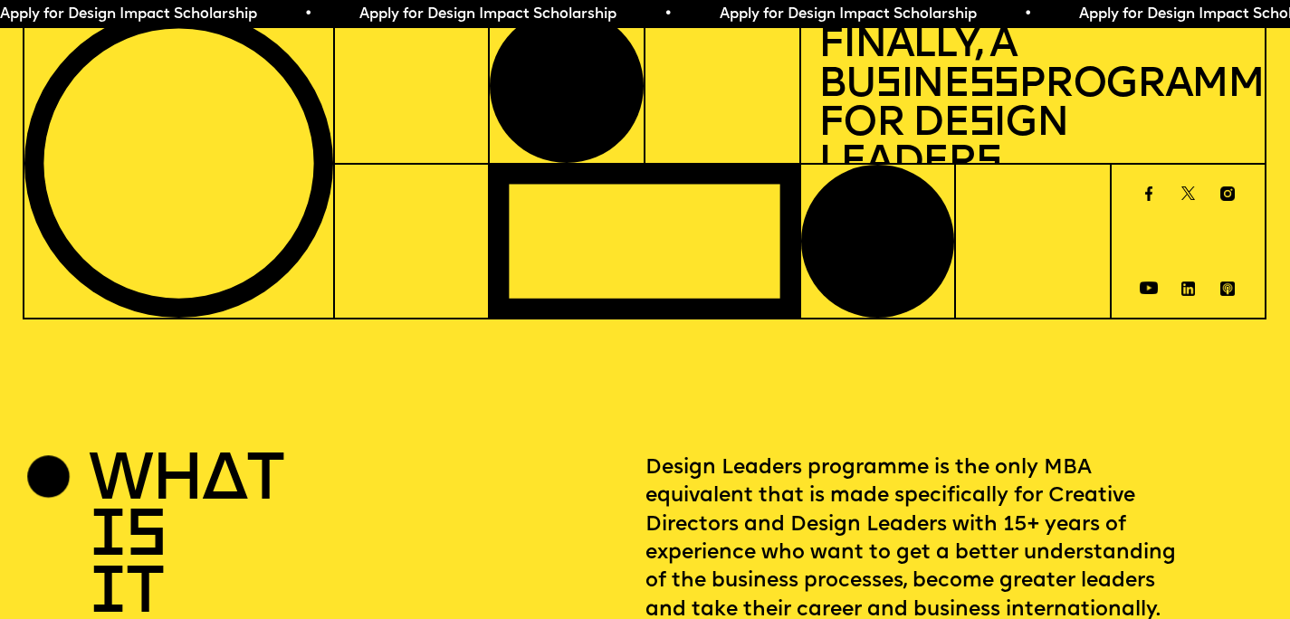
scroll to position [0, 0]
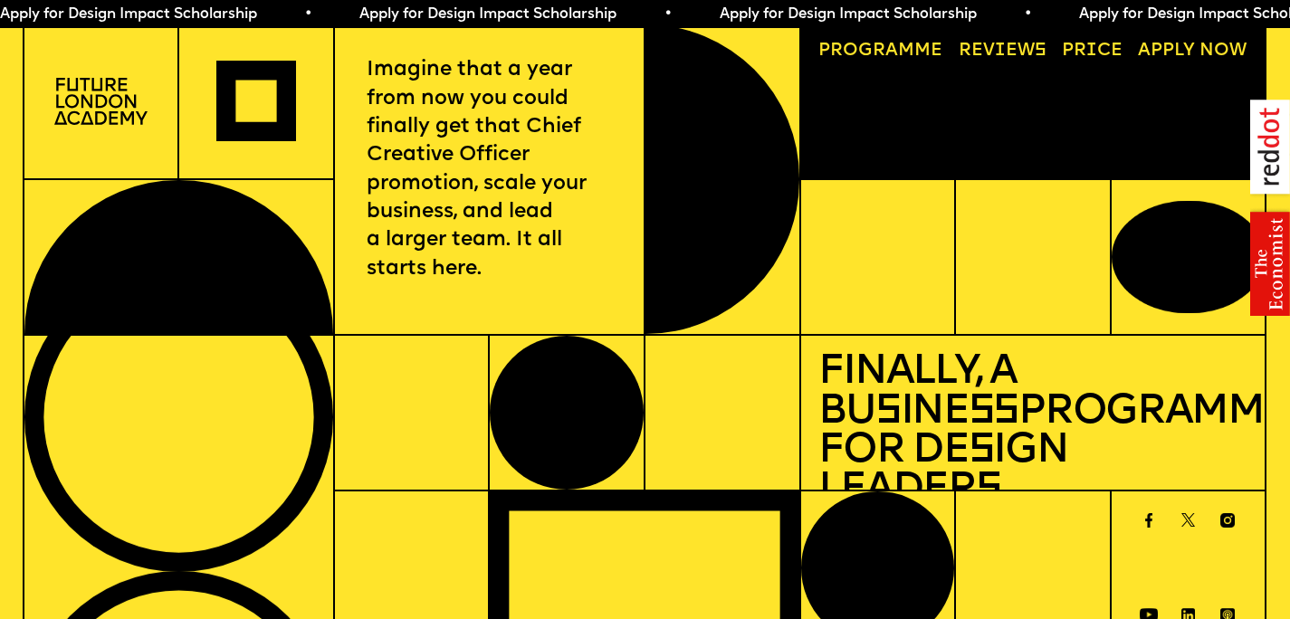
scroll to position [4, 0]
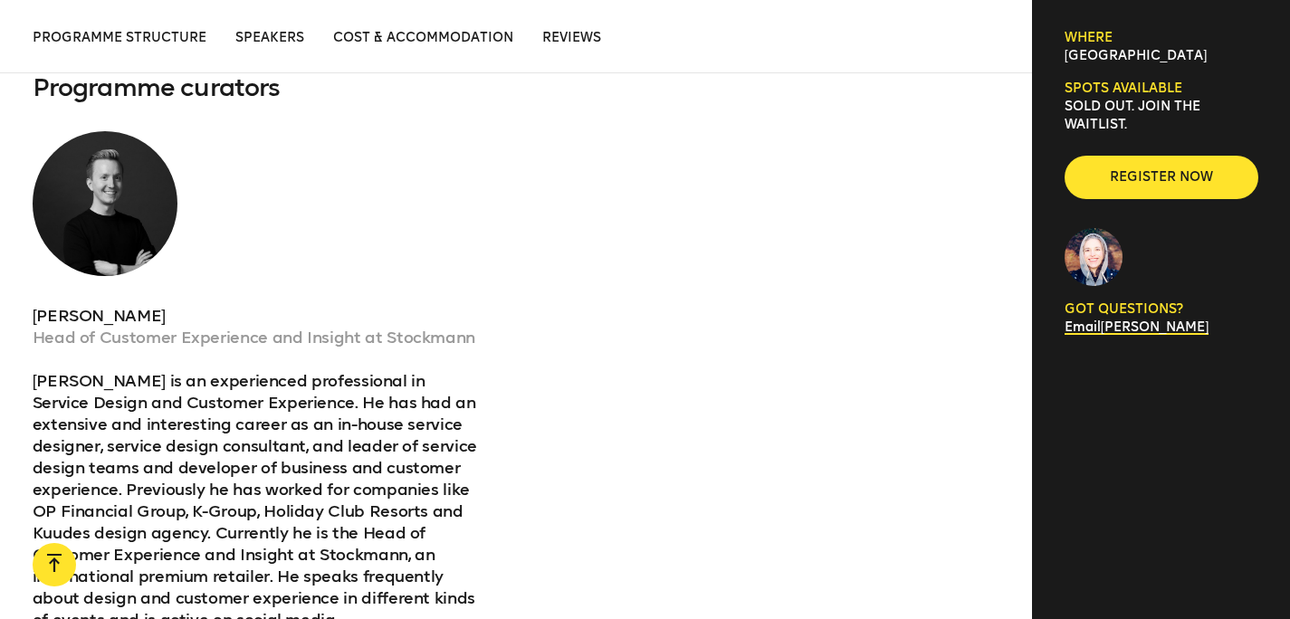
scroll to position [4466, 0]
